Goal: Task Accomplishment & Management: Use online tool/utility

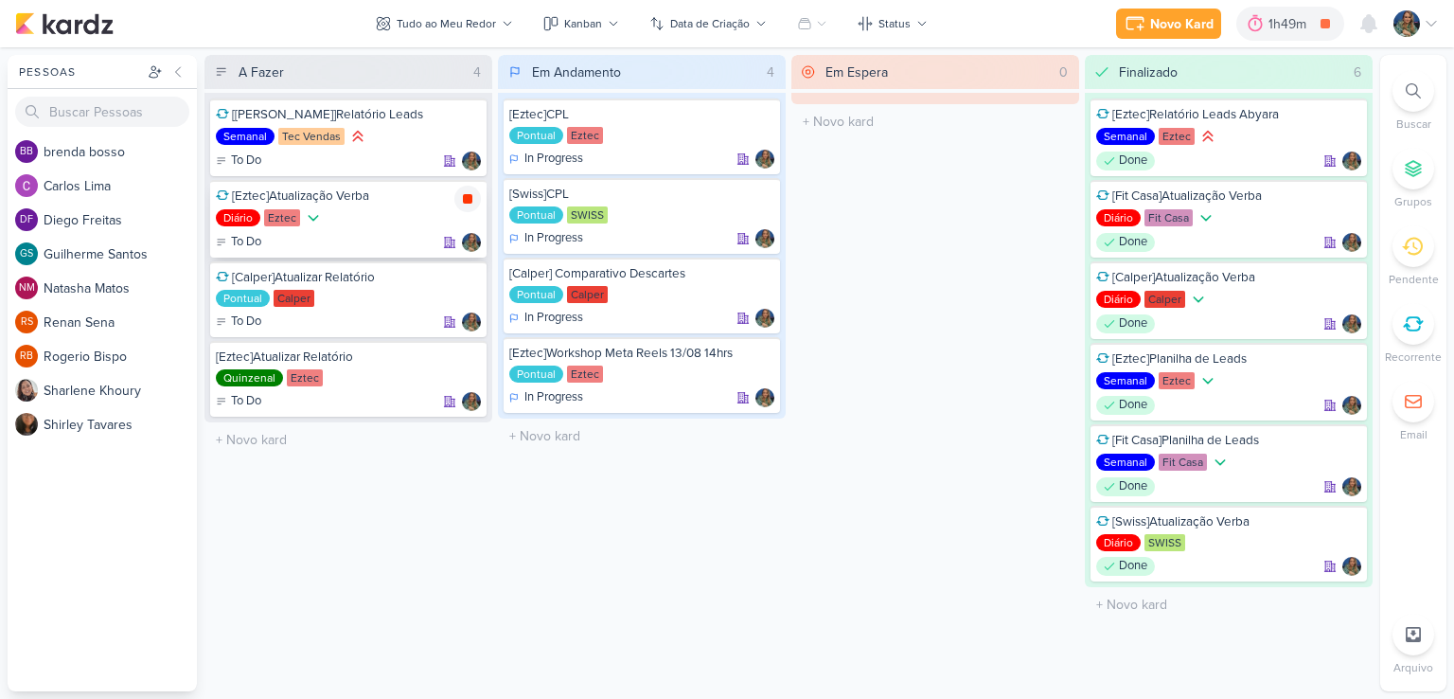
click at [471, 201] on icon at bounding box center [467, 198] width 9 height 9
click at [1182, 31] on div "Novo Kard" at bounding box center [1208, 24] width 63 height 20
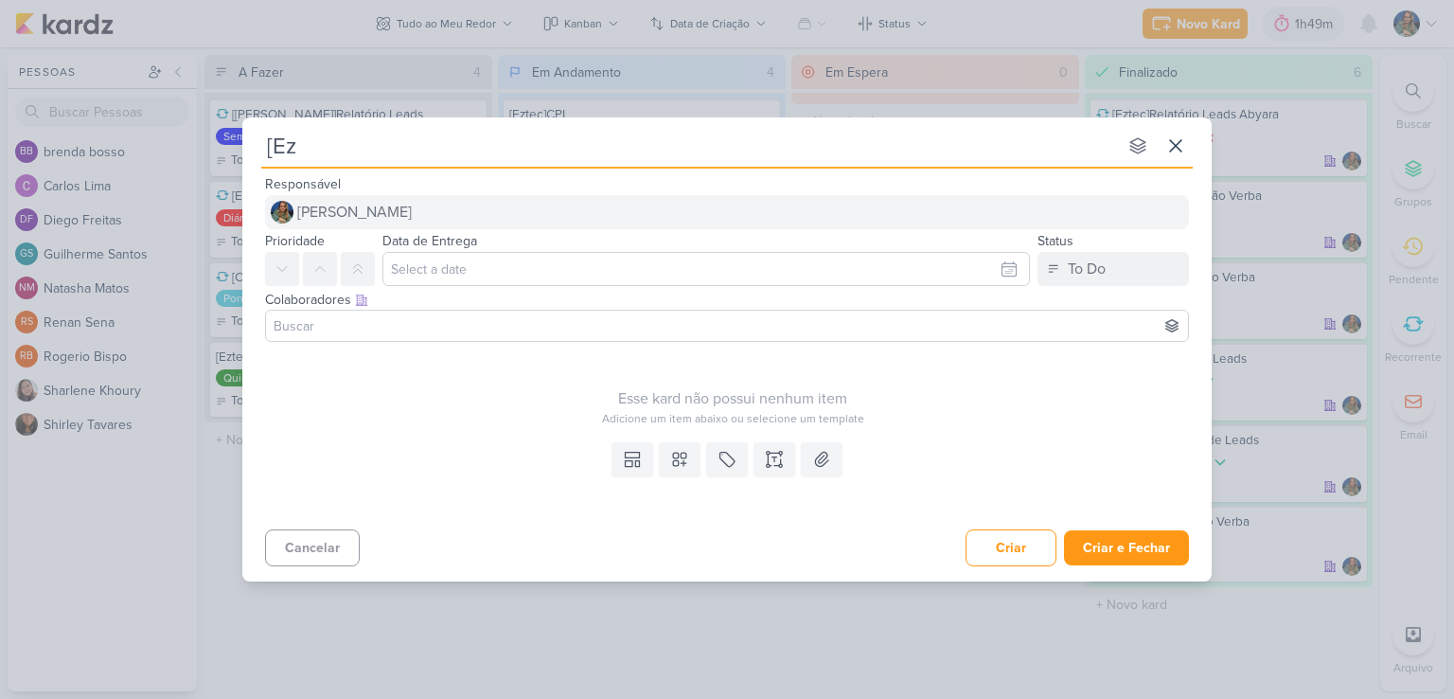
type input "[Ezt"
type input "[Eztec"
type input "[Eztec]"
type input "[Eztec]Criar"
type input "[Eztec]Criar Campanha"
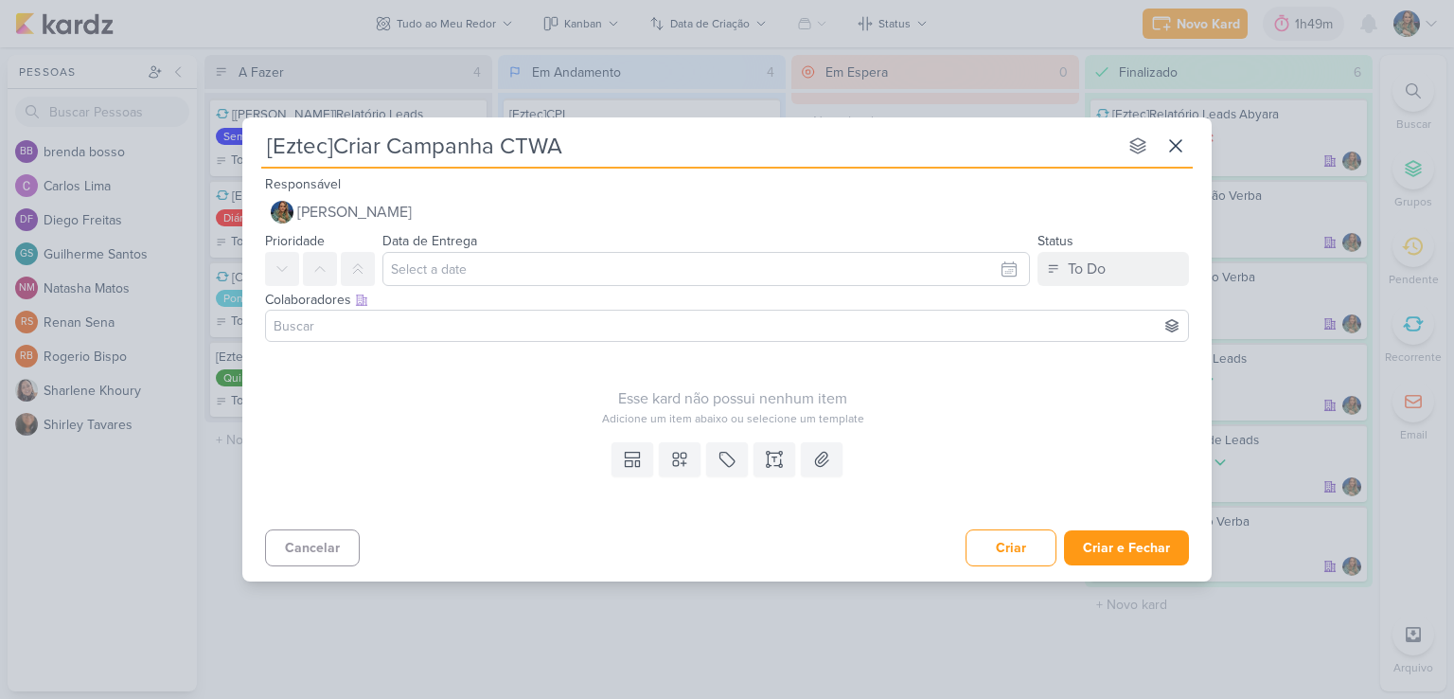
type input "[Eztec]Criar Campanha CTWA B"
type input "[Eztec]Criar Campanha CTWA Blue Ma"
type input "[Eztec]Criar Campanha CTWA Blue Mar"
type input "[Eztec]Criar Campanha CTWA Blue Marine"
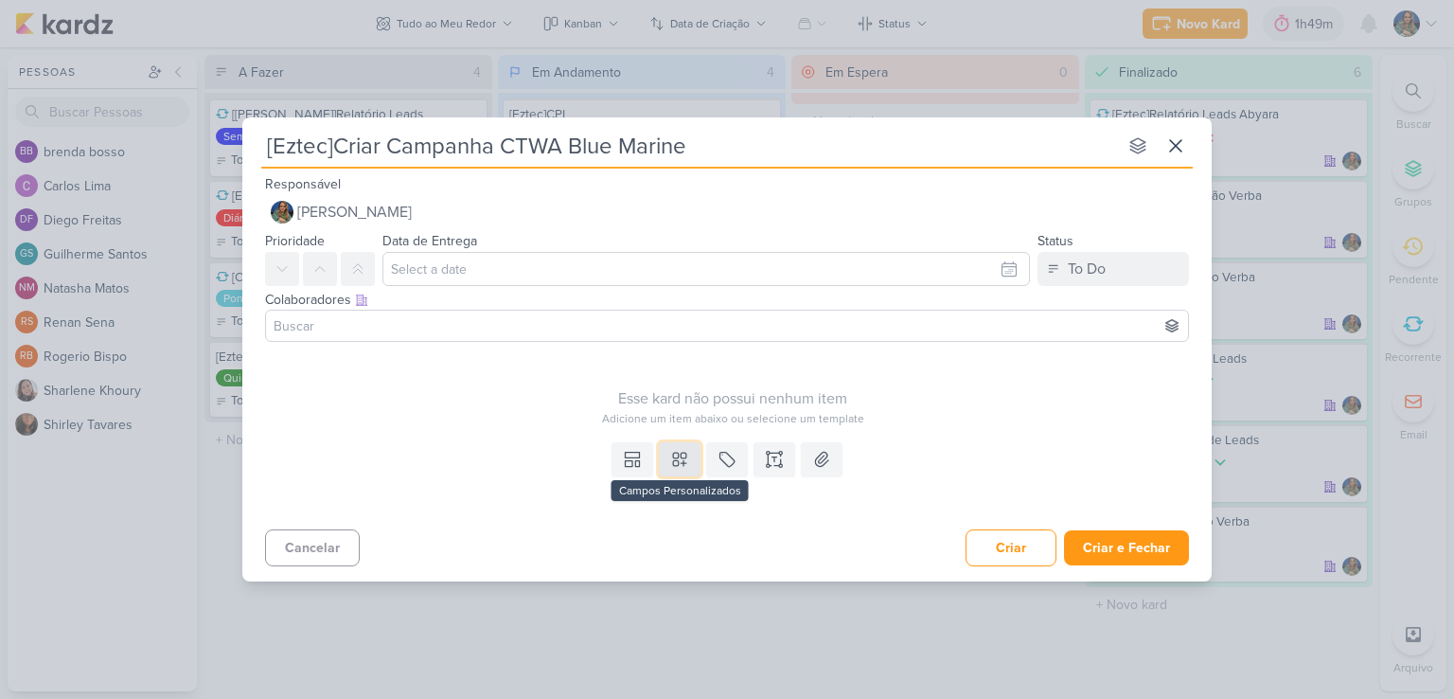
click at [691, 452] on button at bounding box center [680, 459] width 42 height 34
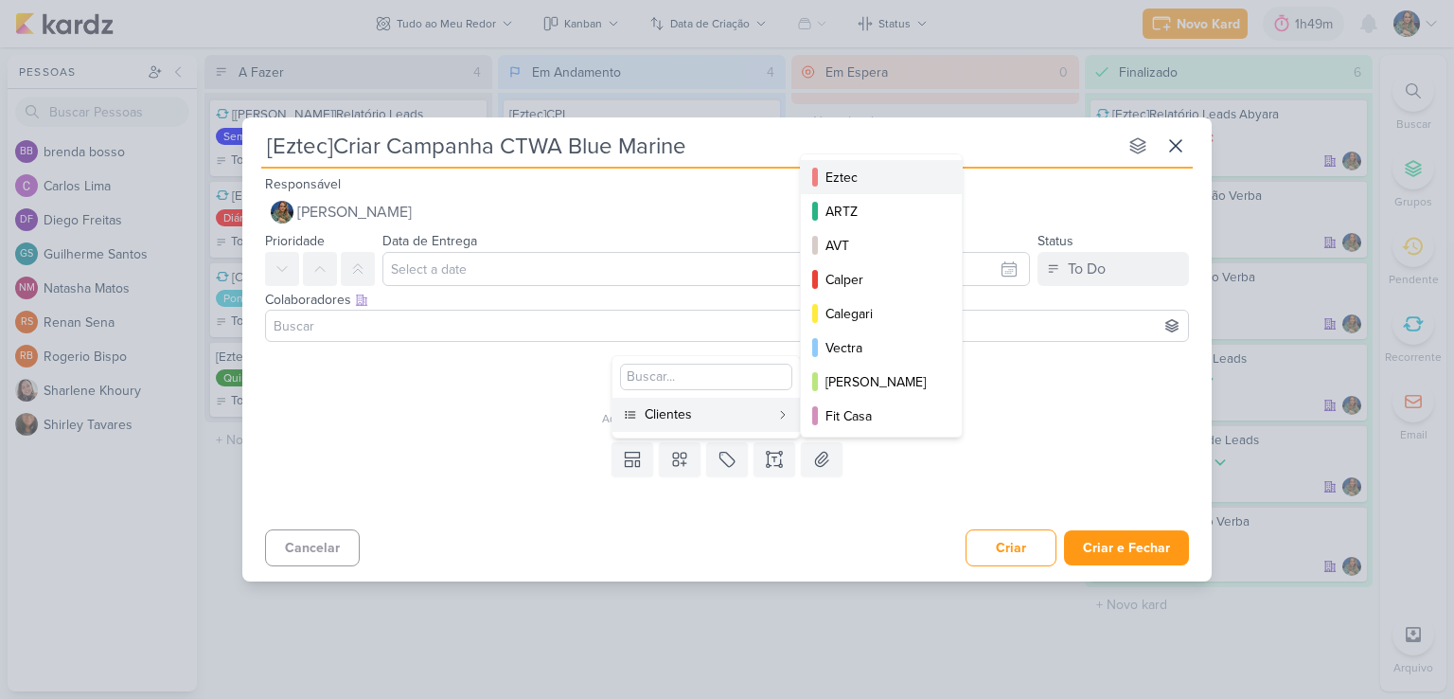
click at [849, 183] on div "Eztec" at bounding box center [883, 178] width 114 height 20
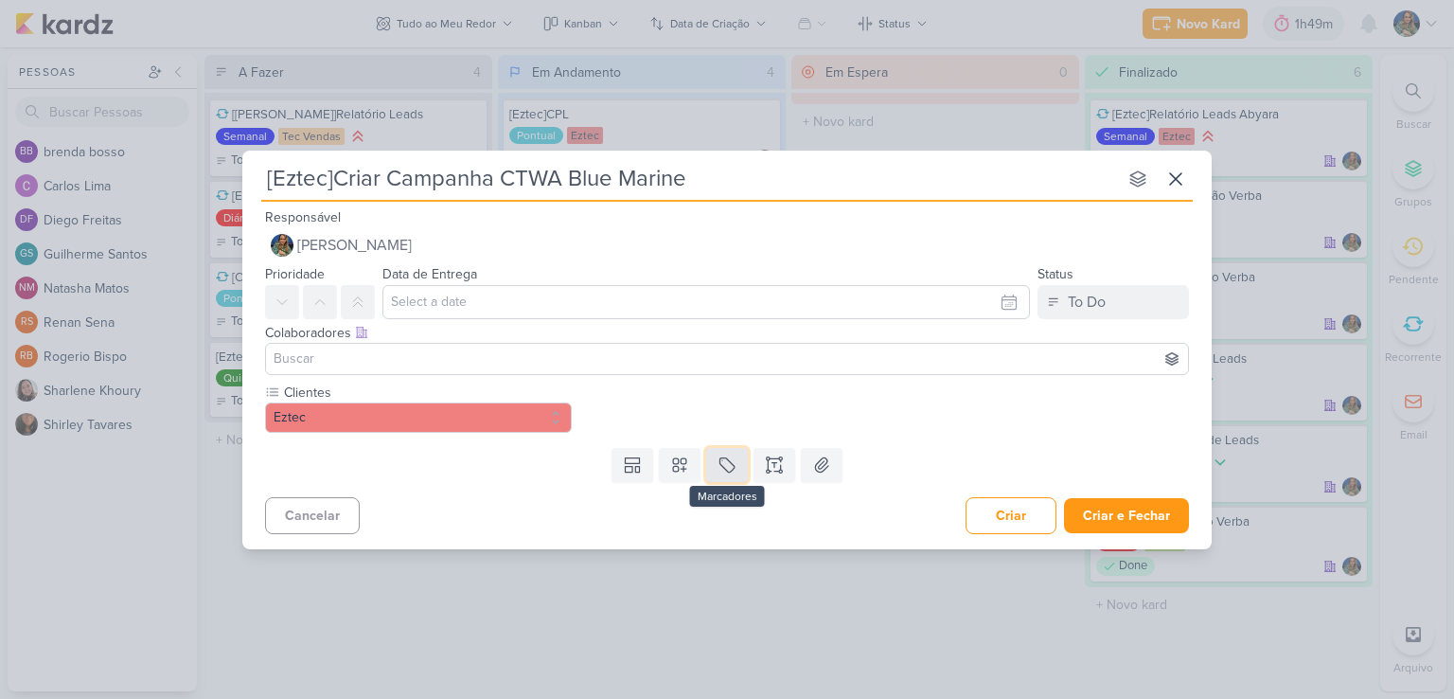
click at [729, 459] on icon at bounding box center [727, 464] width 19 height 19
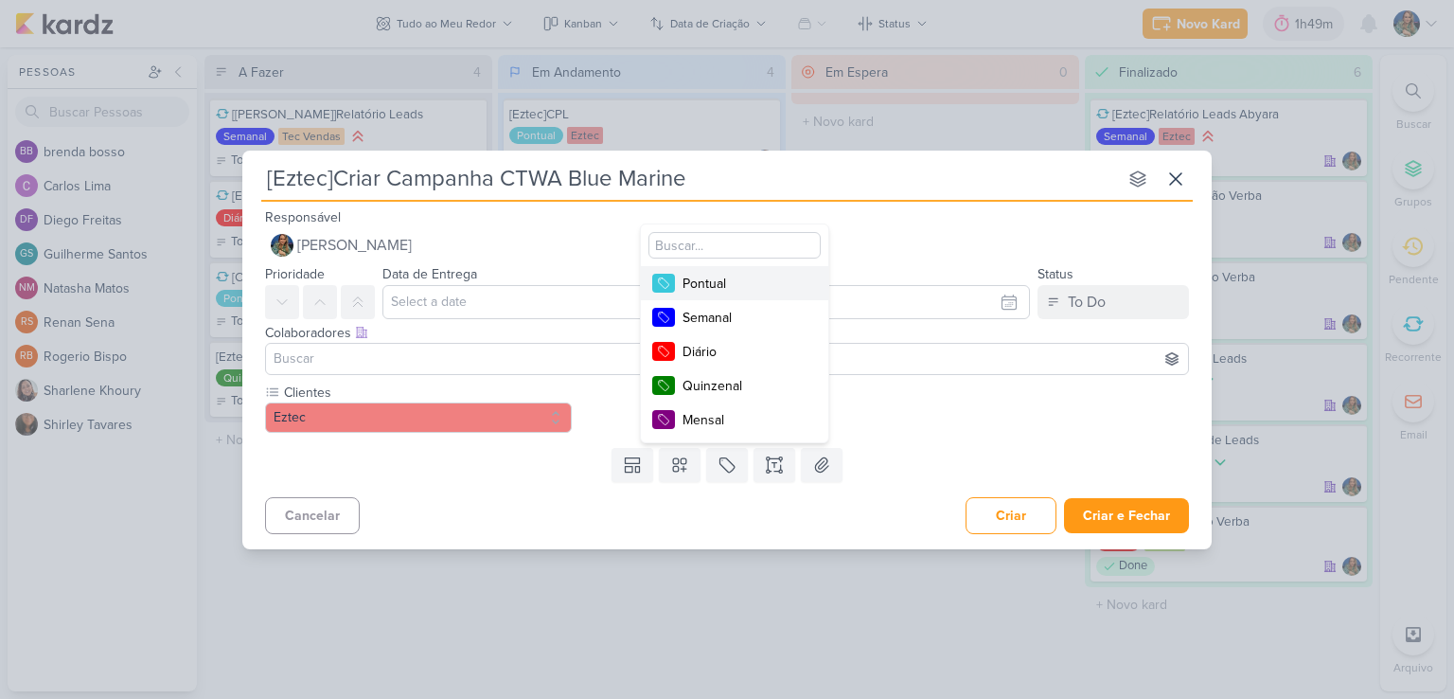
click at [754, 287] on div "Pontual" at bounding box center [744, 284] width 123 height 20
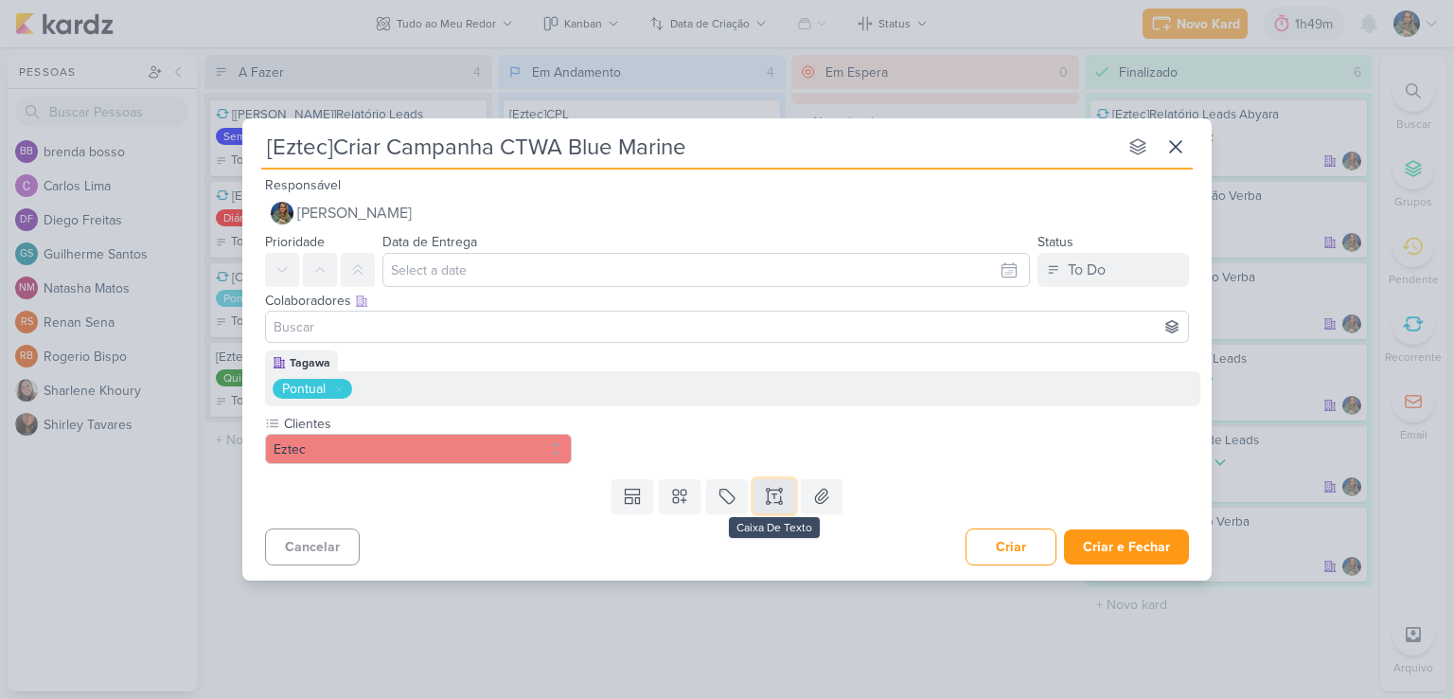
click at [777, 495] on icon at bounding box center [774, 496] width 19 height 19
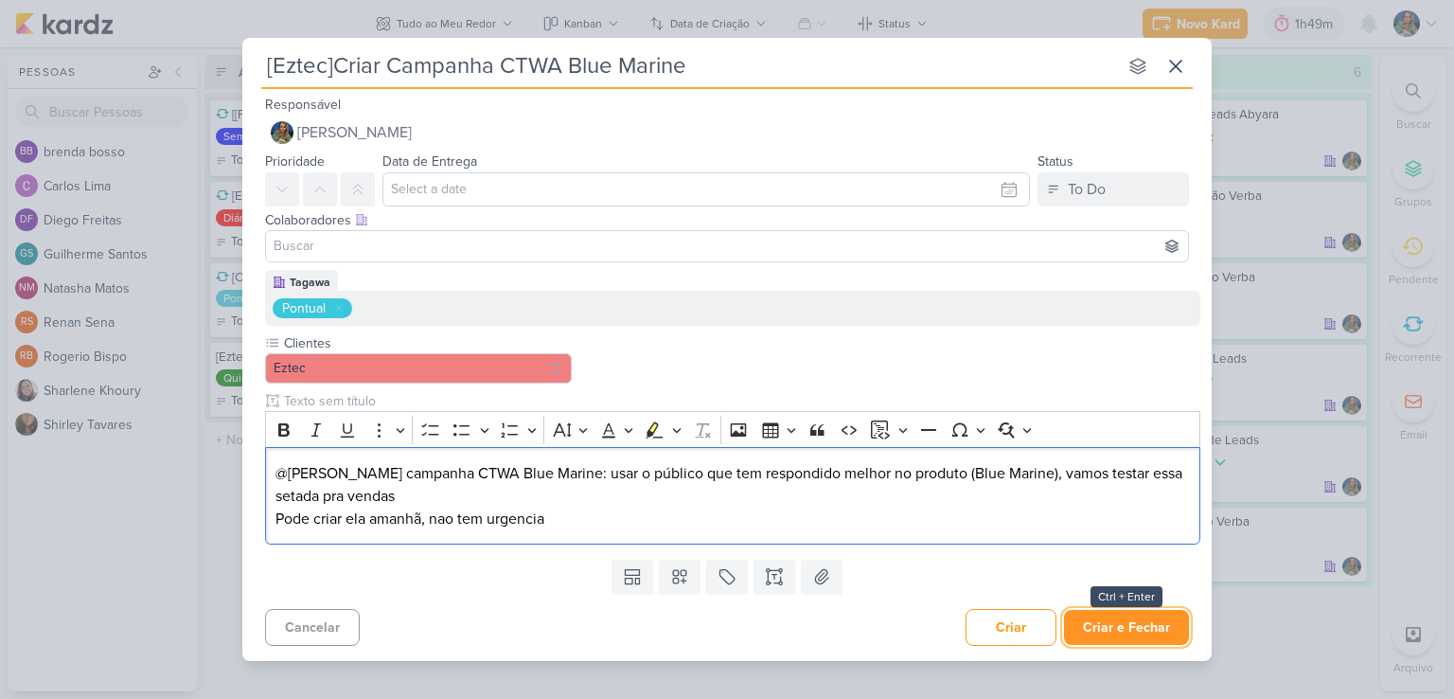
click at [1100, 622] on button "Criar e Fechar" at bounding box center [1126, 627] width 125 height 35
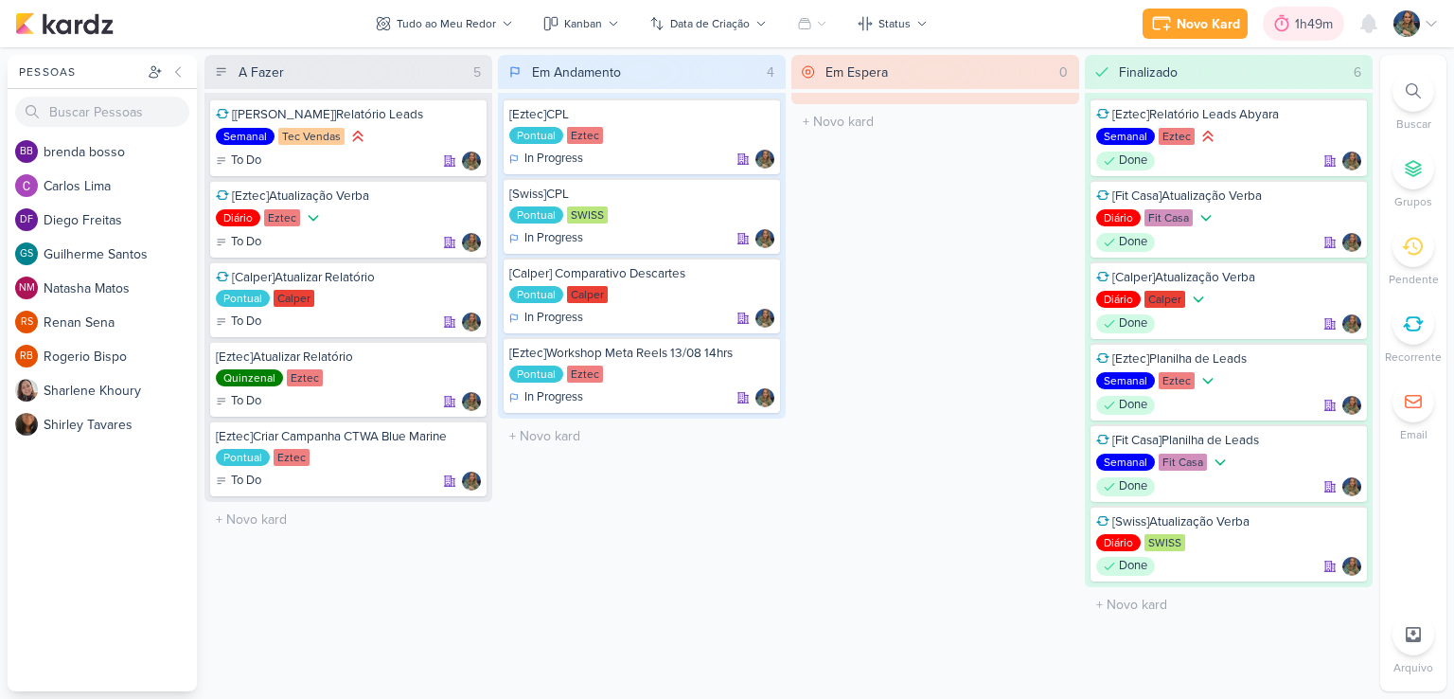
click at [1300, 31] on div "1h49m" at bounding box center [1317, 24] width 44 height 20
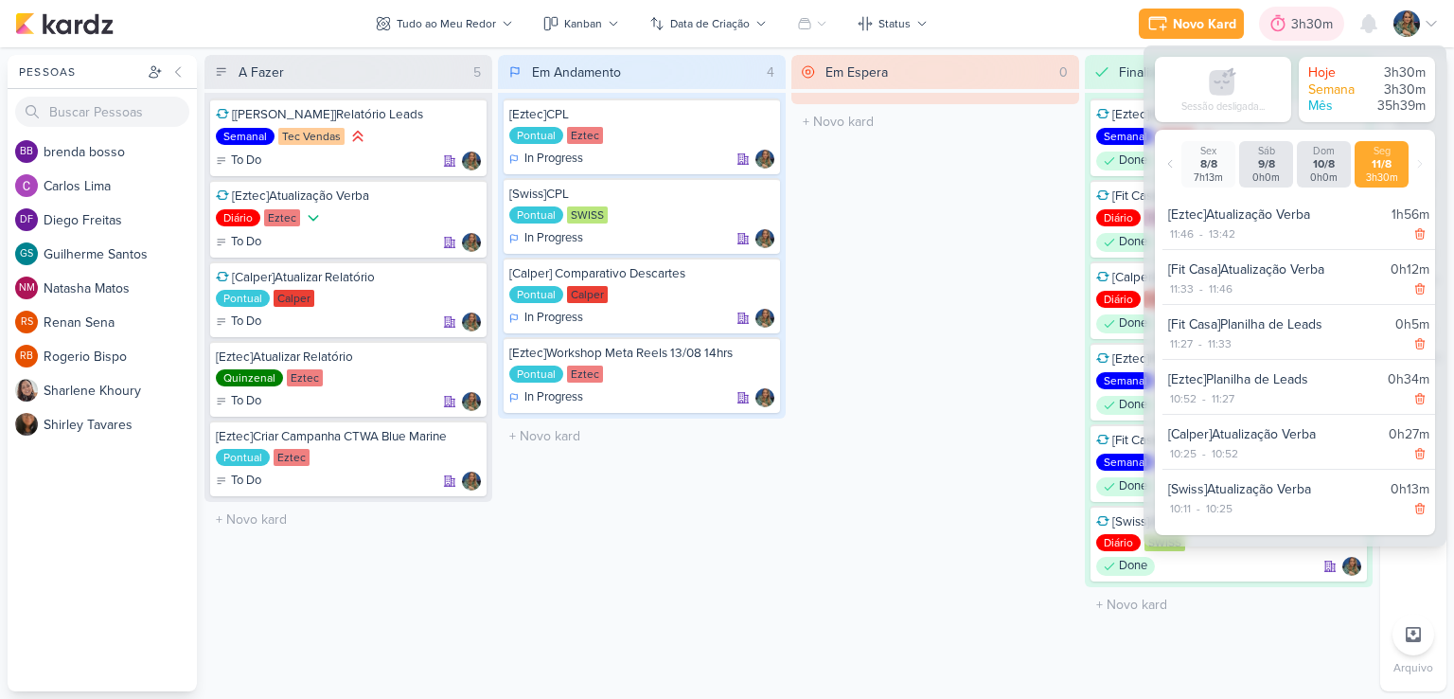
click at [1297, 31] on div "3h30m" at bounding box center [1315, 24] width 47 height 20
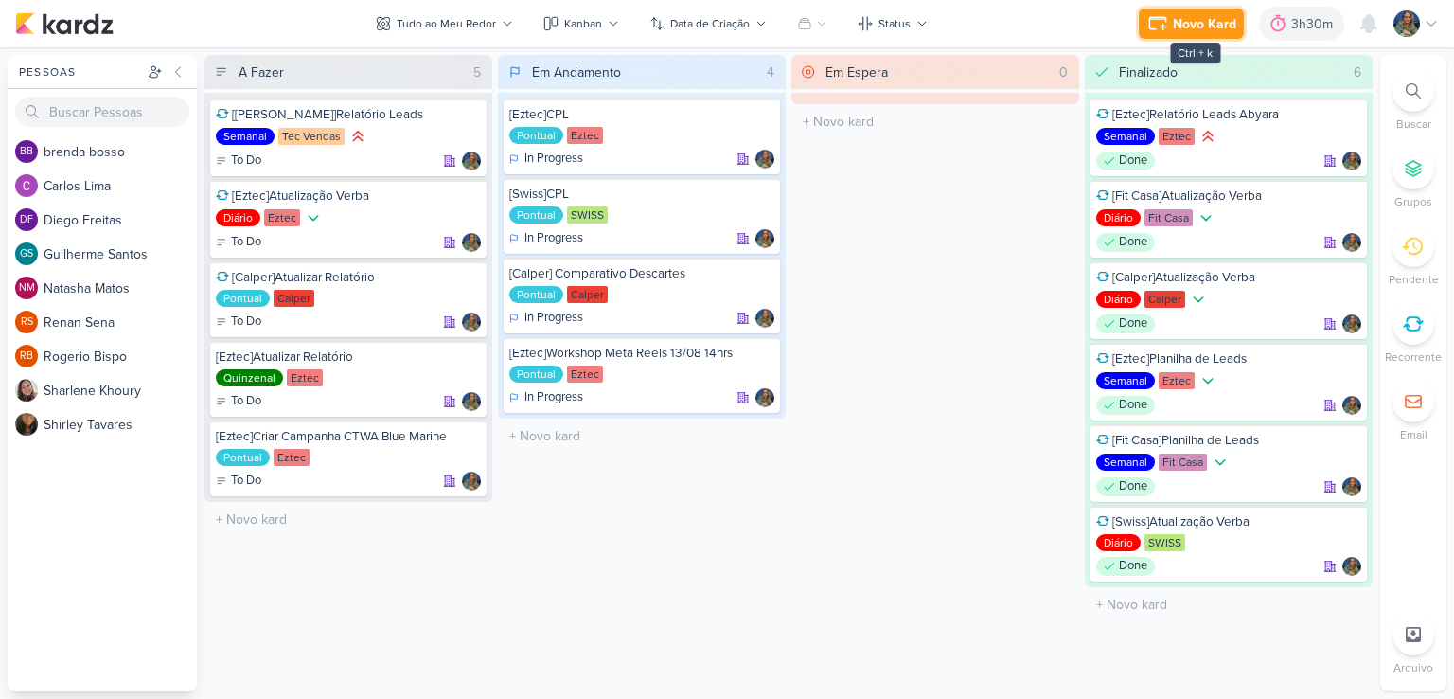
click at [1188, 21] on div "Novo Kard" at bounding box center [1204, 24] width 63 height 20
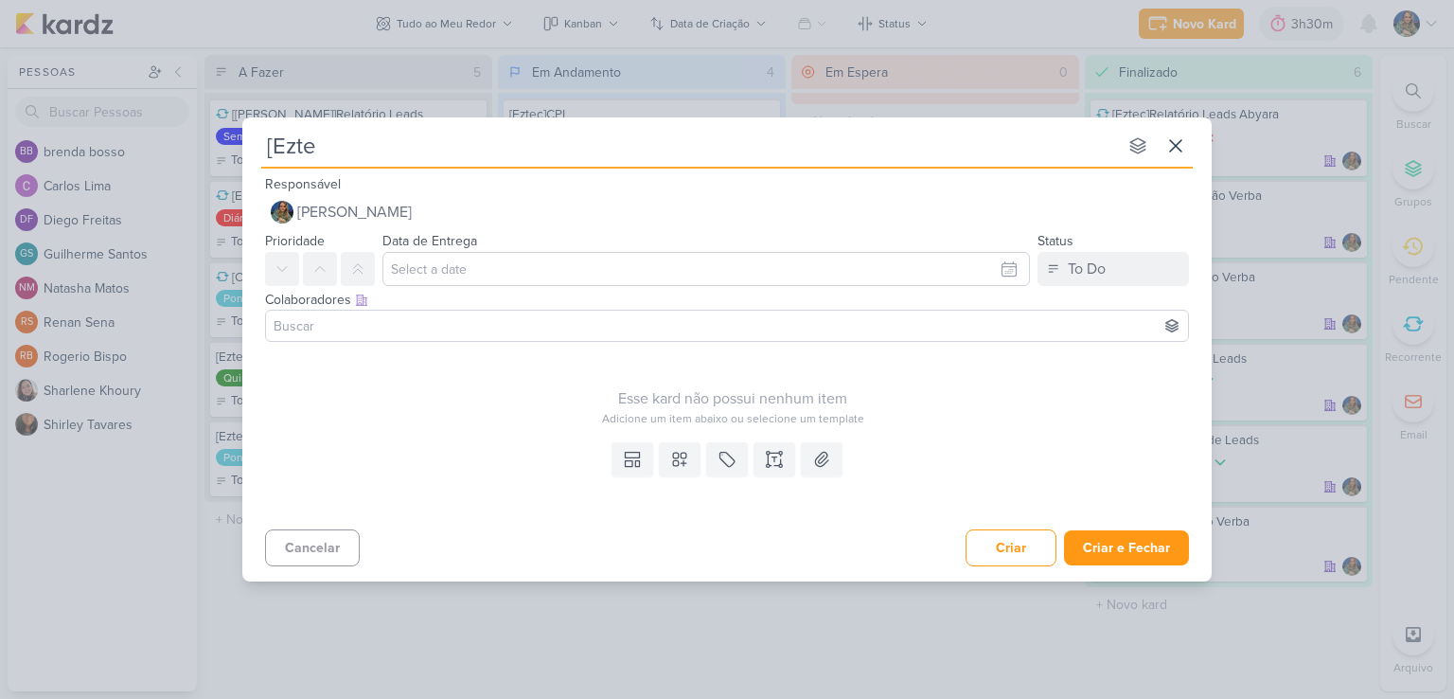
type input "[Eztec"
type input "[Eztec]Alte"
type input "[Eztec]Alterar"
type input "[Eztec]Alterar peç"
type input "[Eztec]Alterar peças"
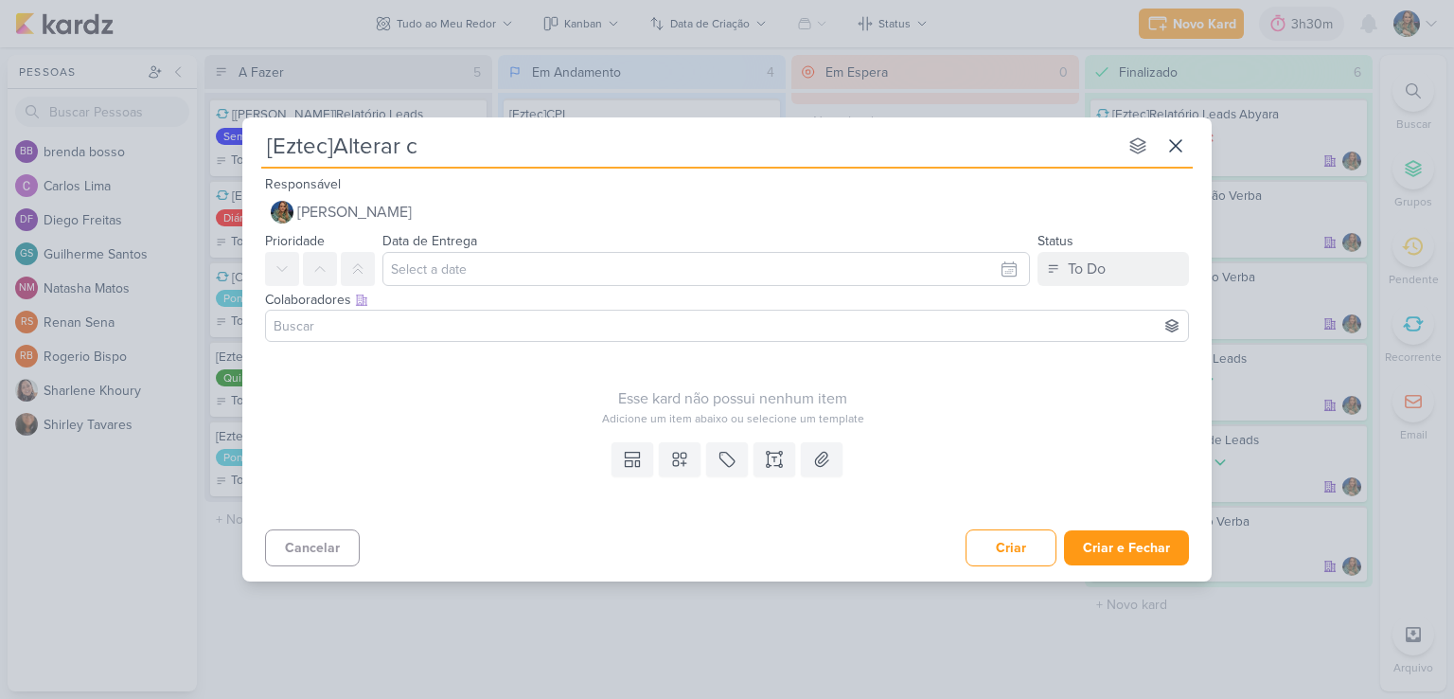
type input "[Eztec]Alterar cr"
type input "[Eztec]Alterar criai"
type input "[Eztec]Alterar cri"
type input "[Eztec]Alterar"
type input "[Eztec]Alterar peças B"
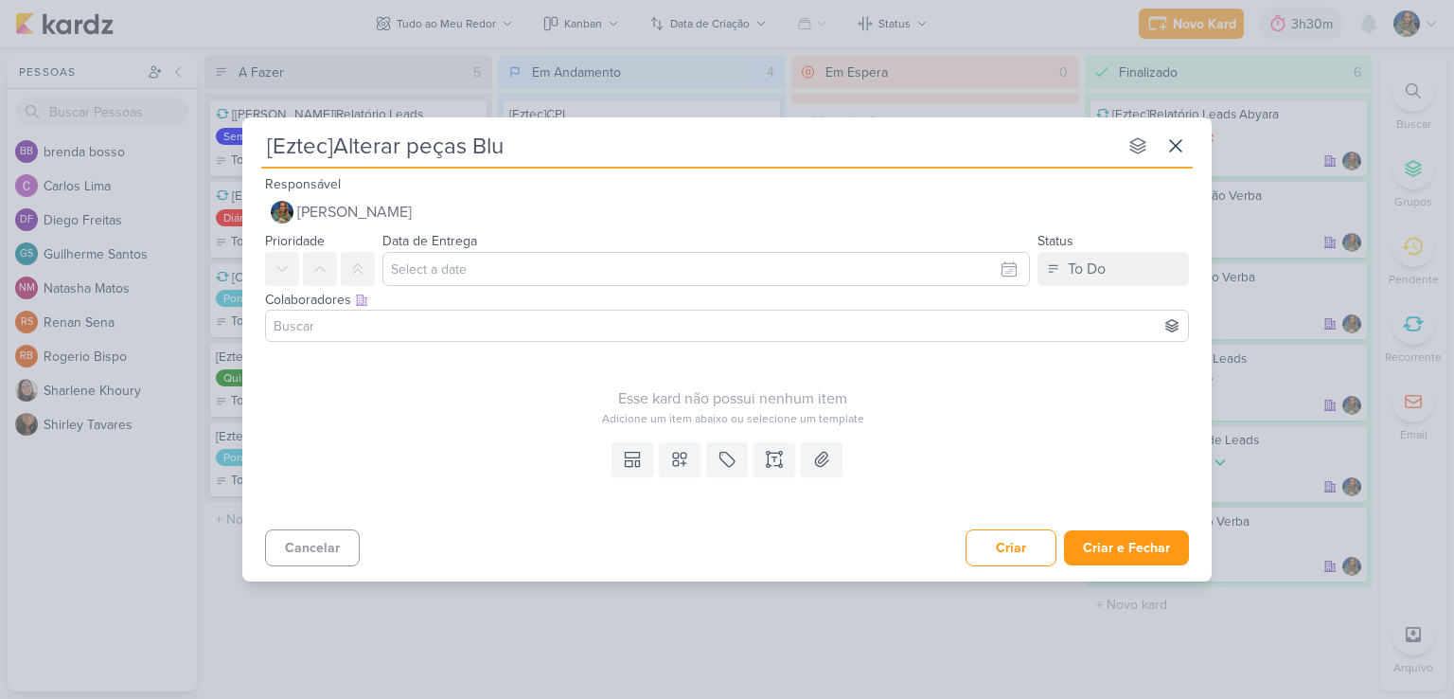
type input "[Eztec]Alterar peças Bl"
type input "[Eztec]Alterar peças Demand Gen Blue a"
type input "[Eztec]Alterar peças Demand Gen Blue a+"
type input "[Eztec]Alterar peças Demand Gen Blue"
type input "[Eztec]Alterar peças Demand Gen Blue Ma"
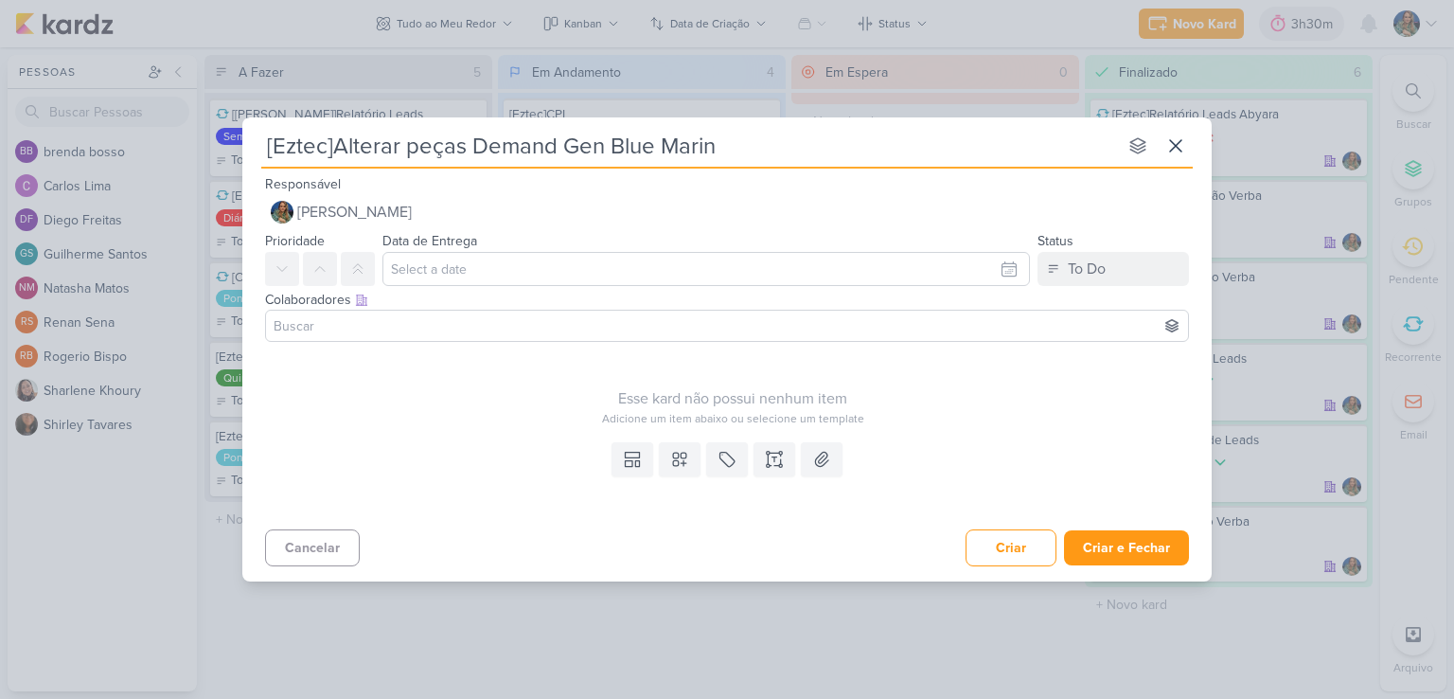
type input "[Eztec]Alterar peças Demand Gen Blue Marine"
click at [669, 452] on button at bounding box center [680, 459] width 42 height 34
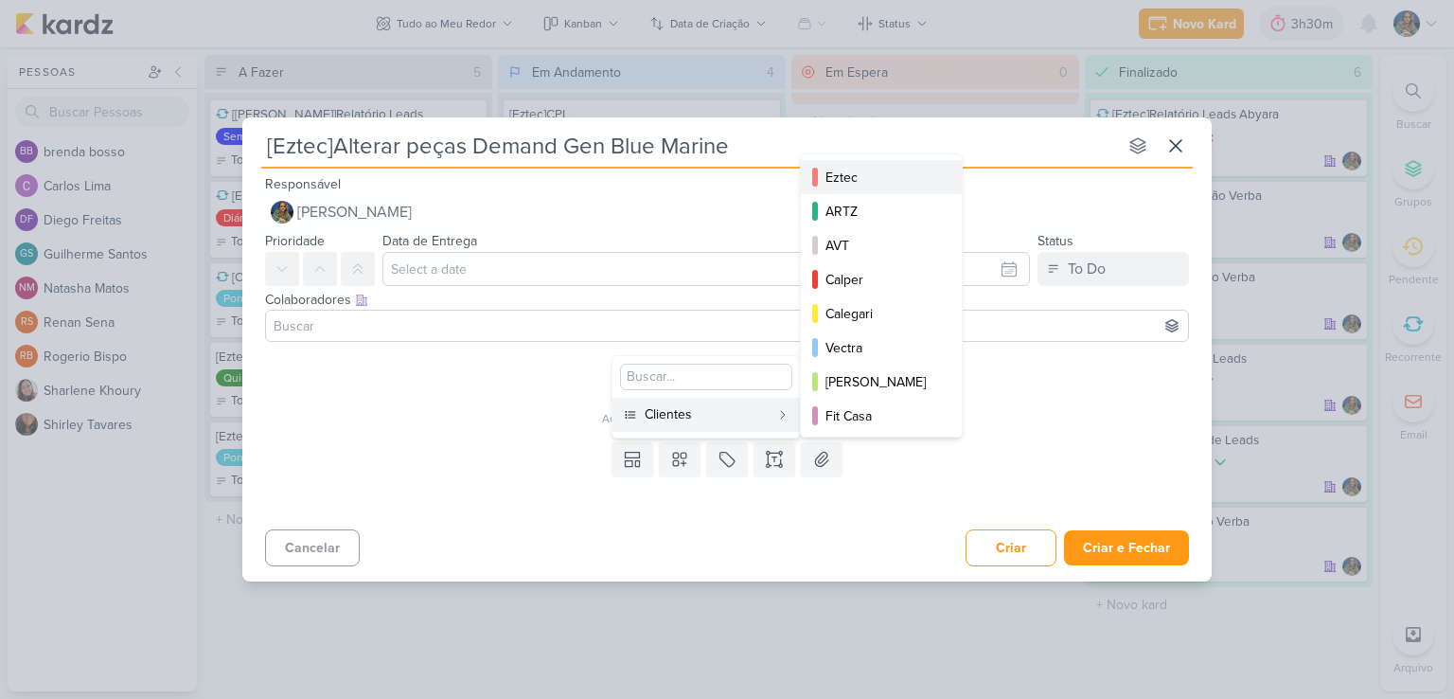
click at [835, 172] on div "Eztec" at bounding box center [883, 178] width 114 height 20
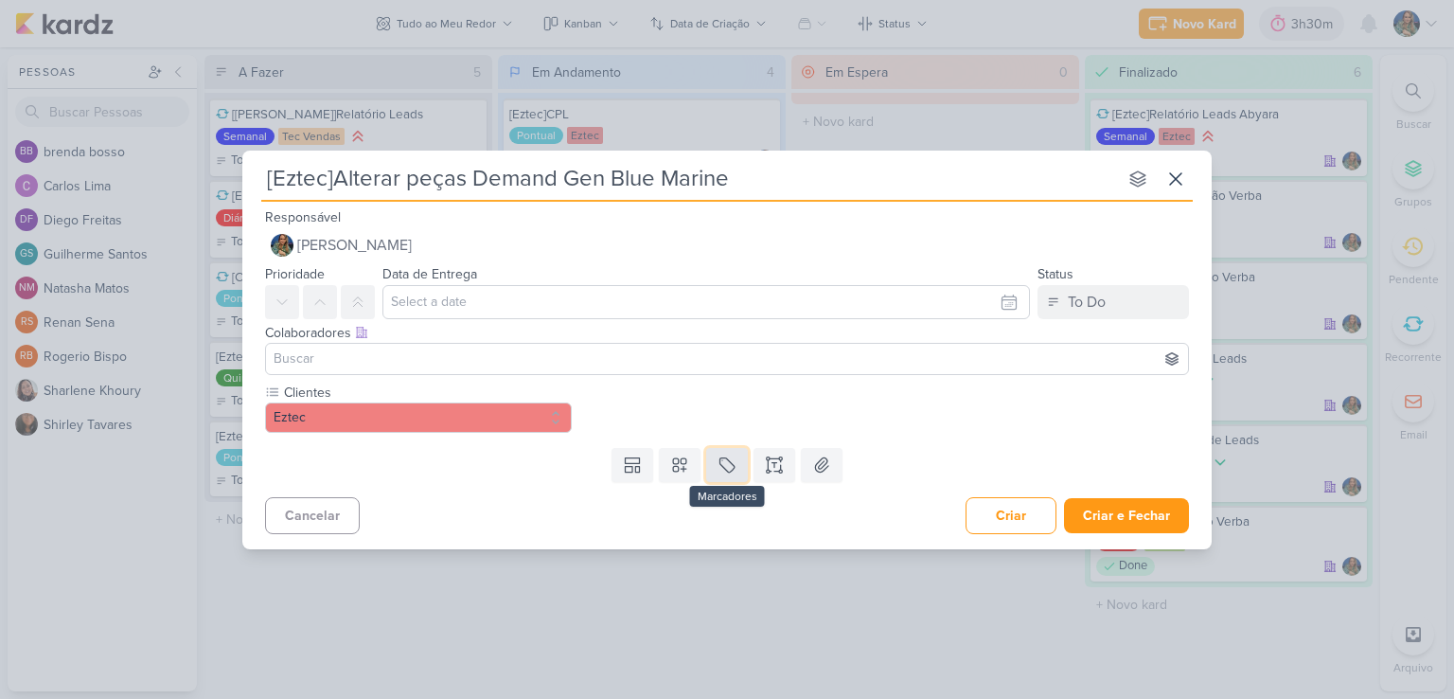
click at [718, 458] on icon at bounding box center [727, 464] width 19 height 19
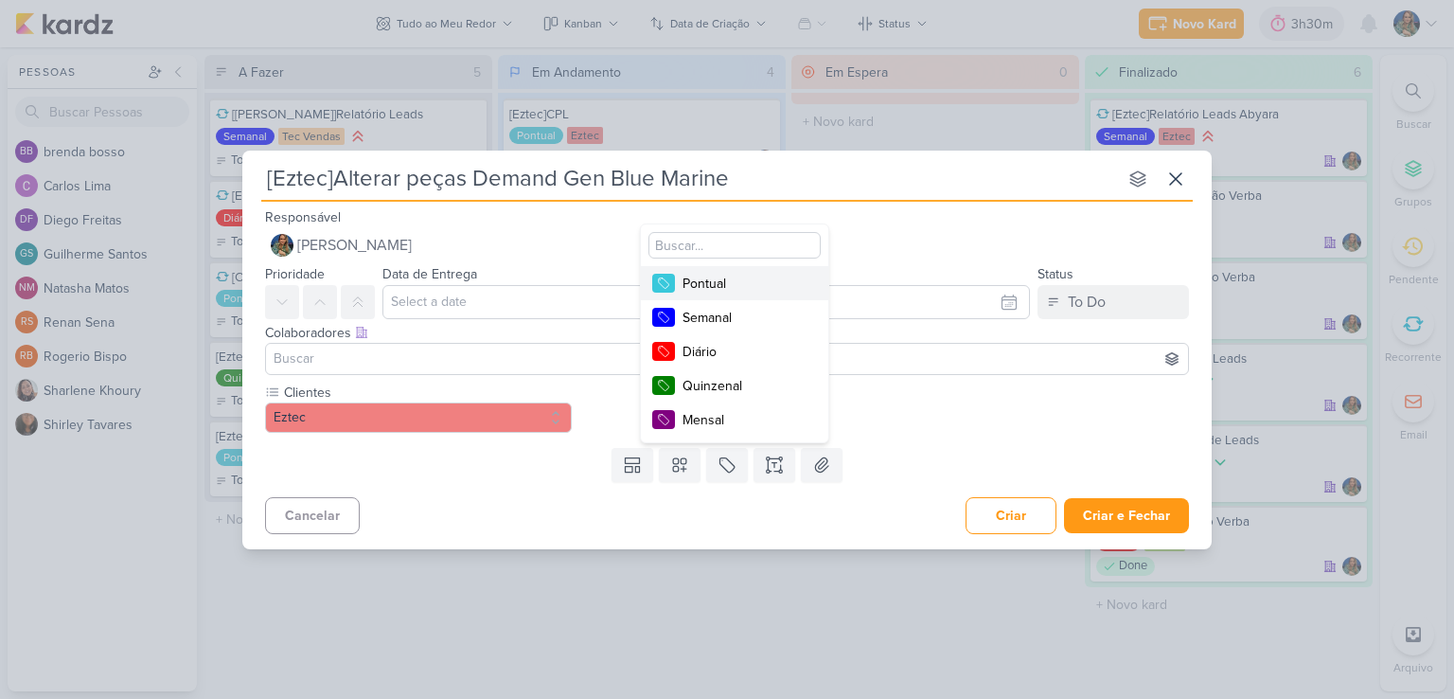
click at [734, 283] on div "Pontual" at bounding box center [744, 284] width 123 height 20
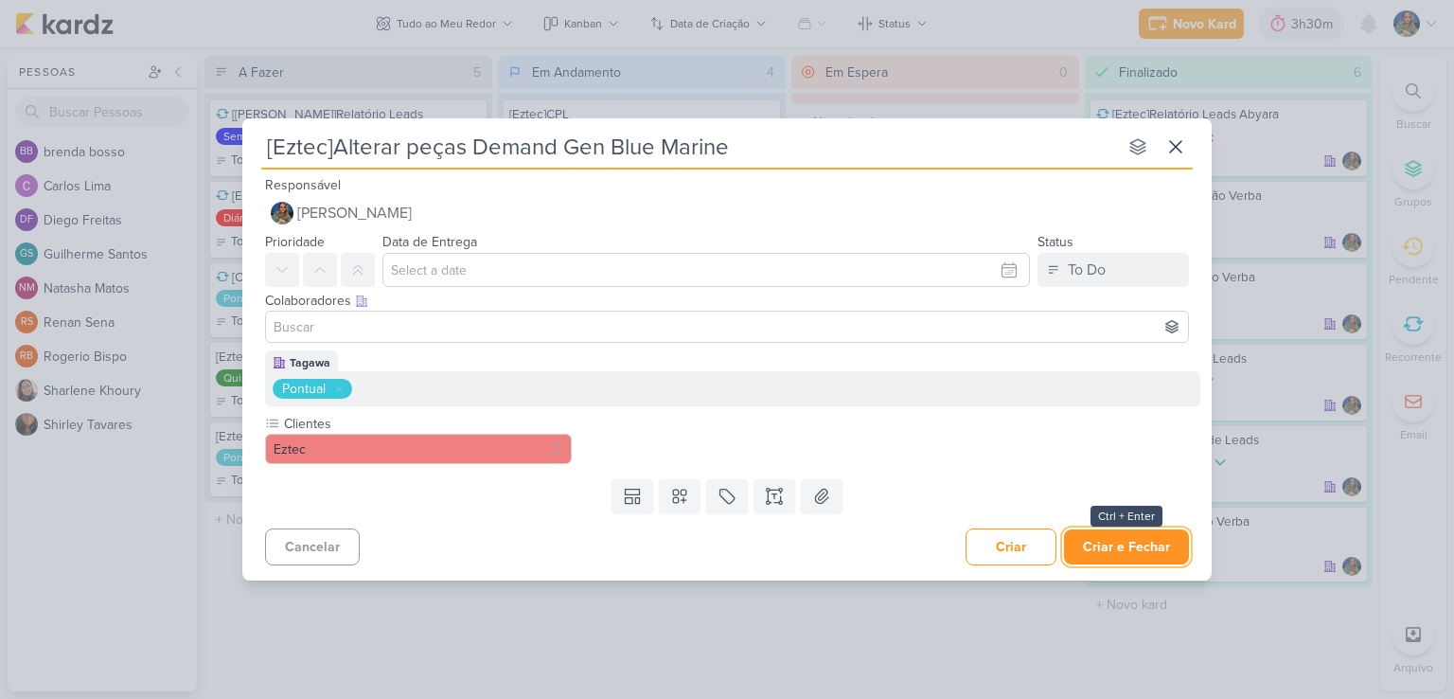
click at [1139, 546] on button "Criar e Fechar" at bounding box center [1126, 546] width 125 height 35
